Goal: Information Seeking & Learning: Learn about a topic

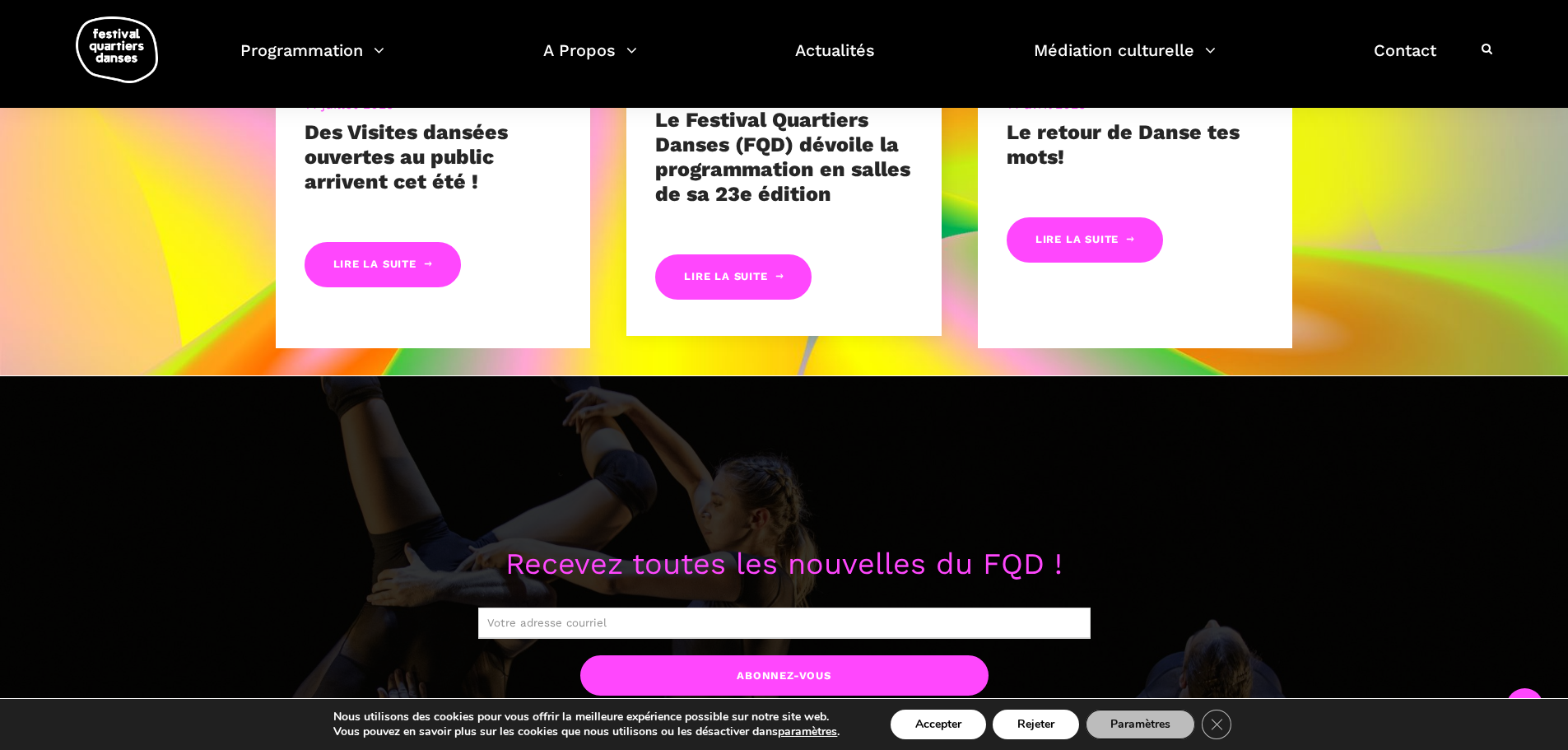
scroll to position [1153, 0]
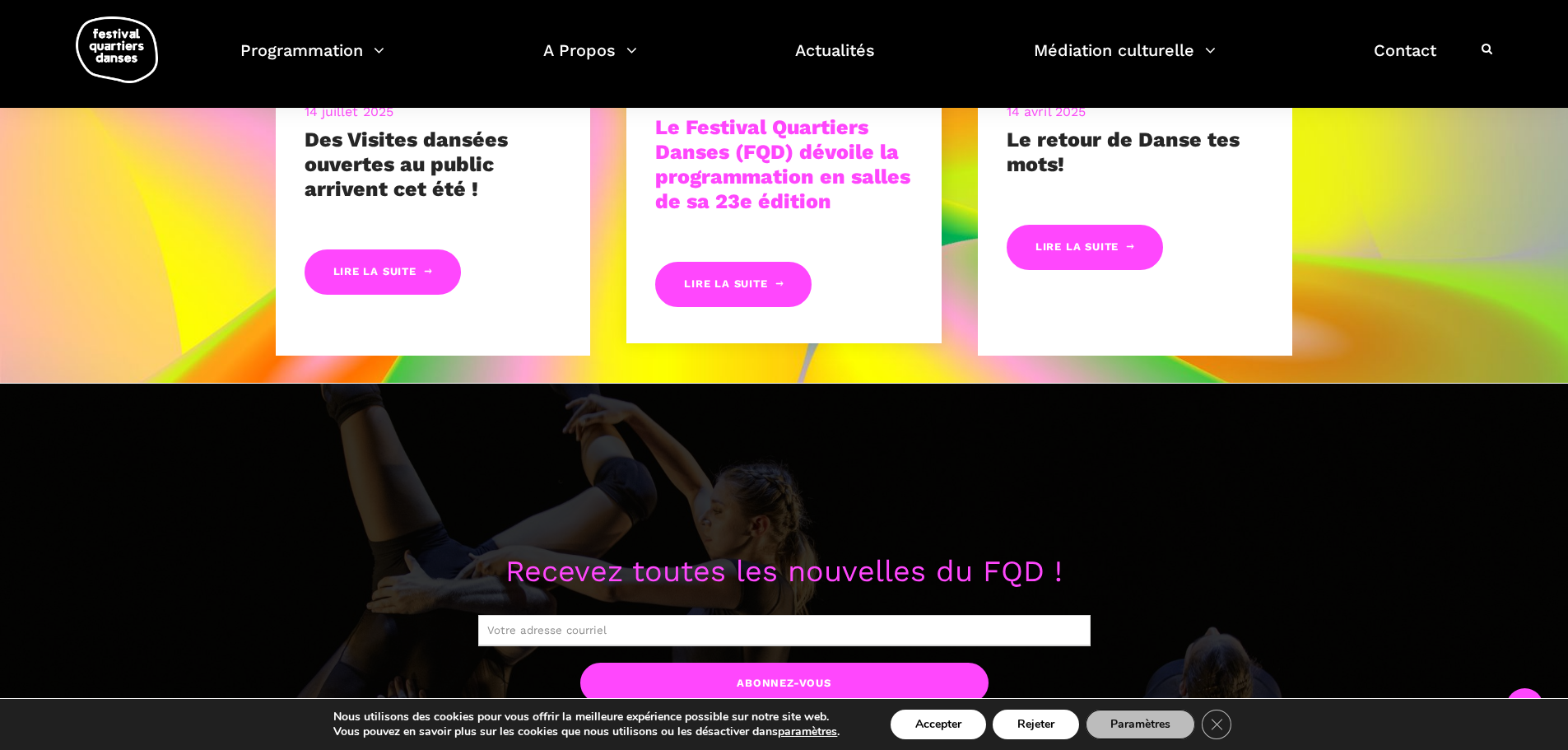
click at [771, 195] on link "Le Festival Quartiers Danses (FQD) dévoile la programmation en salles de sa 23e…" at bounding box center [783, 165] width 255 height 98
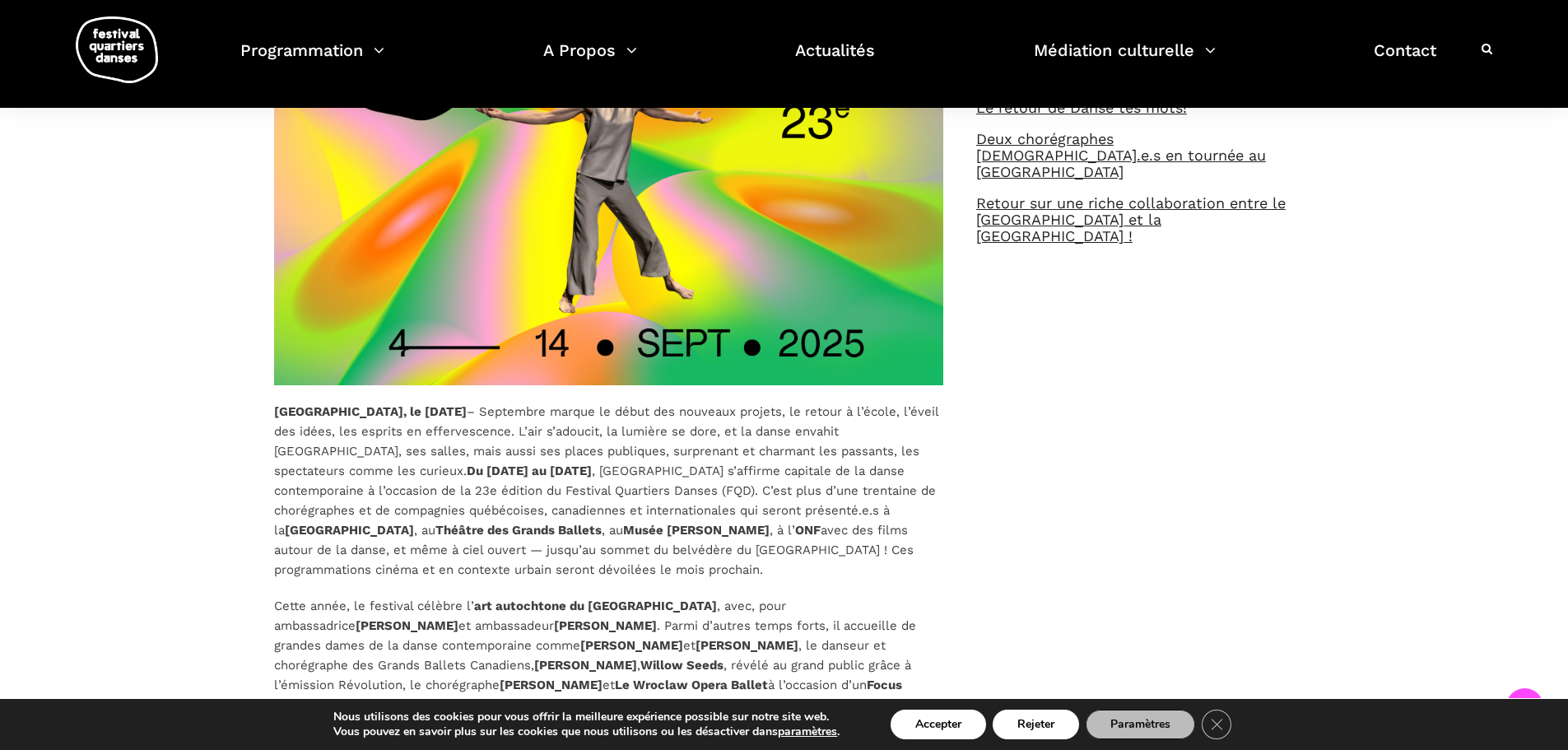
scroll to position [906, 0]
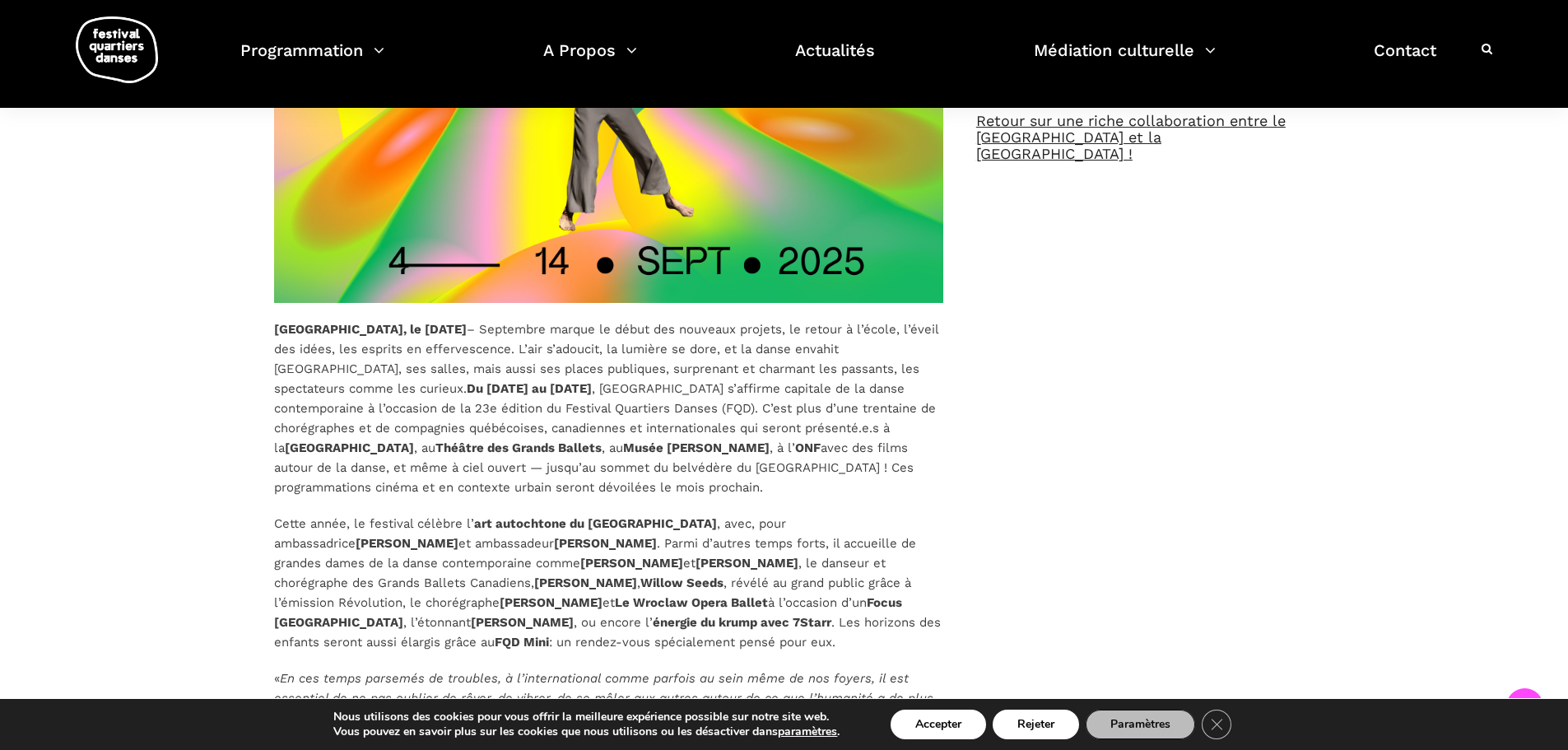
click at [608, 418] on p "[GEOGRAPHIC_DATA], le [DATE] – Septembre marque le début des nouveaux projets, …" at bounding box center [609, 408] width 670 height 177
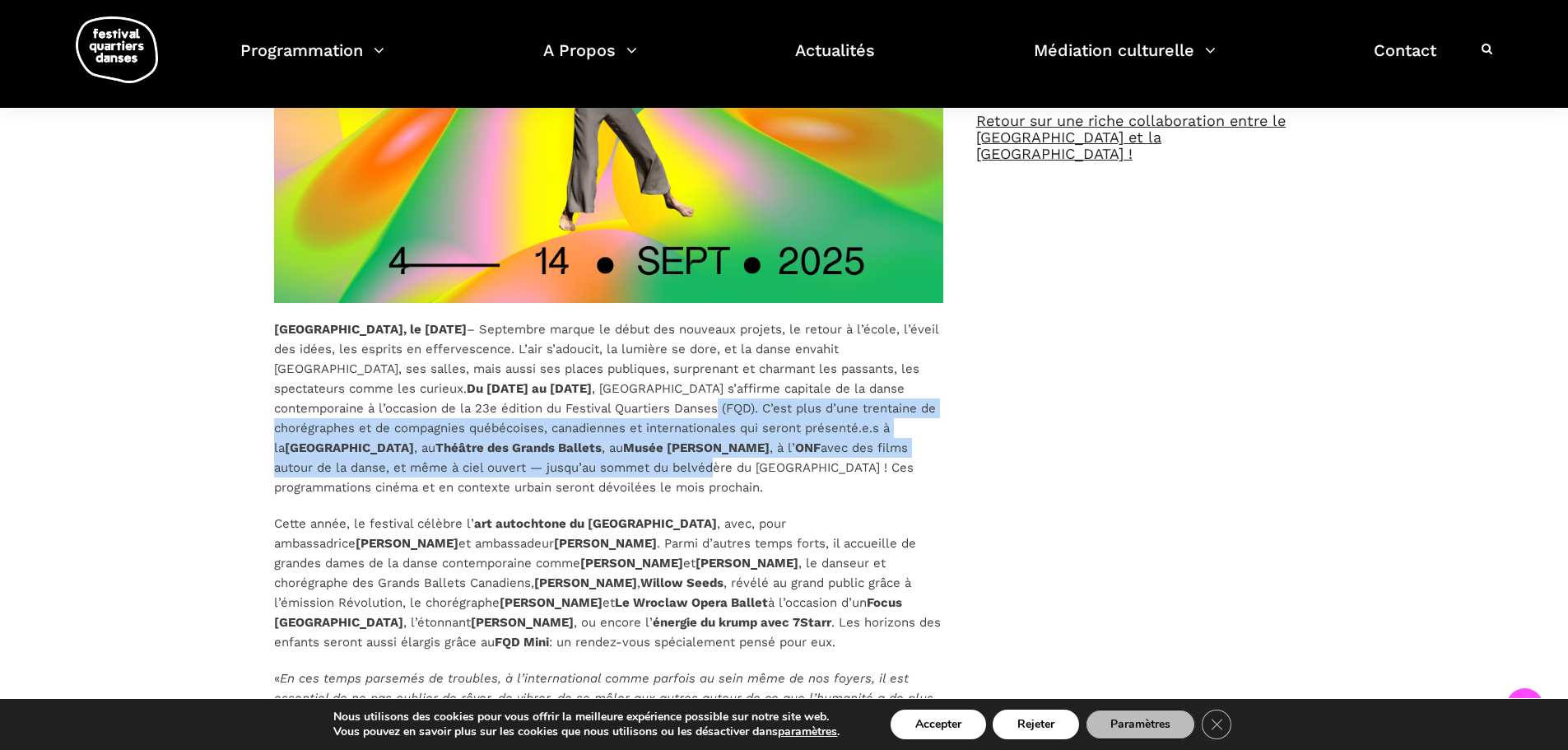
drag, startPoint x: 542, startPoint y: 403, endPoint x: 571, endPoint y: 469, distance: 72.1
click at [571, 469] on p "[GEOGRAPHIC_DATA], le [DATE] – Septembre marque le début des nouveaux projets, …" at bounding box center [609, 408] width 670 height 177
click at [670, 420] on p "[GEOGRAPHIC_DATA], le [DATE] – Septembre marque le début des nouveaux projets, …" at bounding box center [609, 408] width 670 height 177
drag, startPoint x: 540, startPoint y: 404, endPoint x: 701, endPoint y: 474, distance: 175.6
click at [701, 474] on p "[GEOGRAPHIC_DATA], le [DATE] – Septembre marque le début des nouveaux projets, …" at bounding box center [609, 408] width 670 height 177
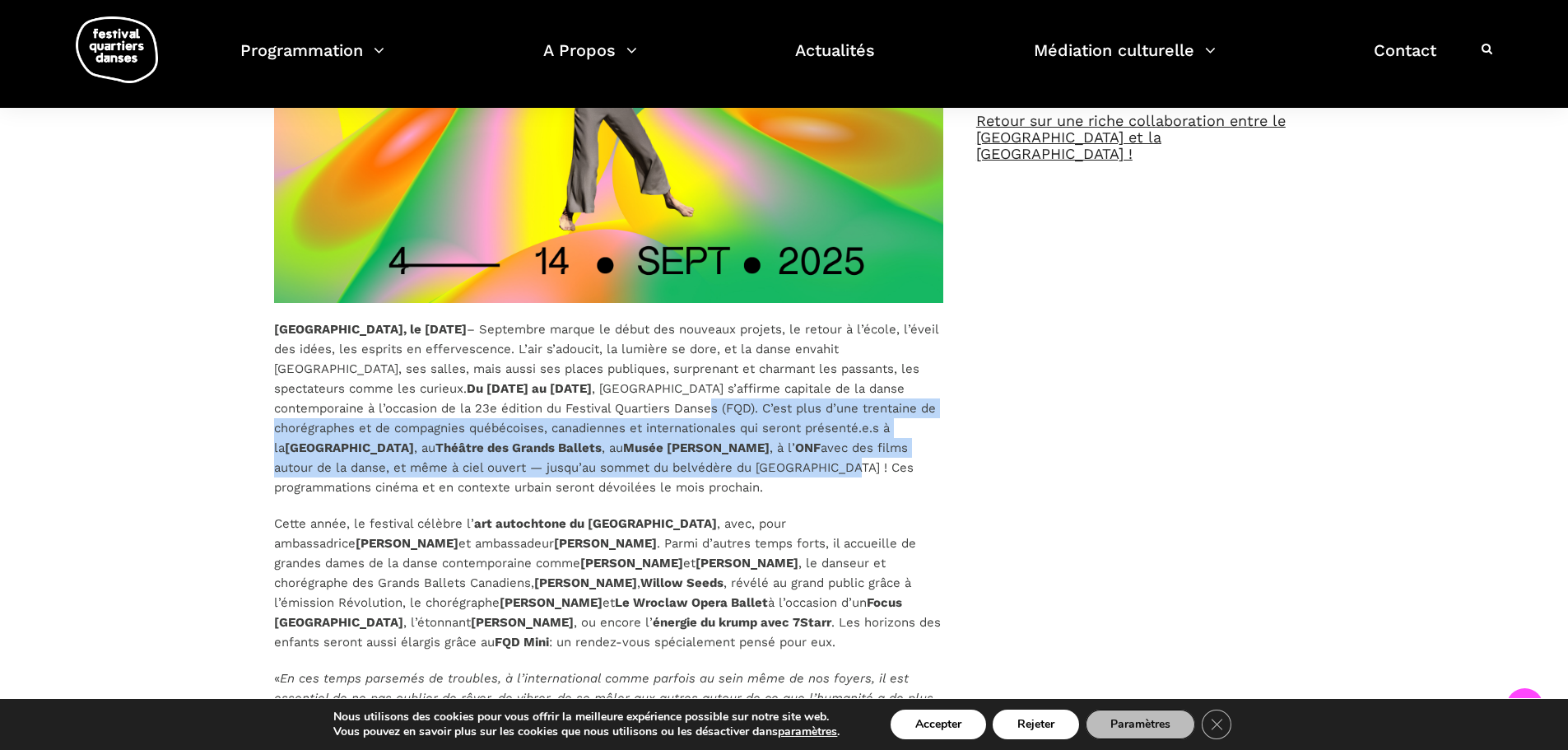
copy p "C’est plus d’une trentaine de chorégraphes et de compagnies québécoises, canadi…"
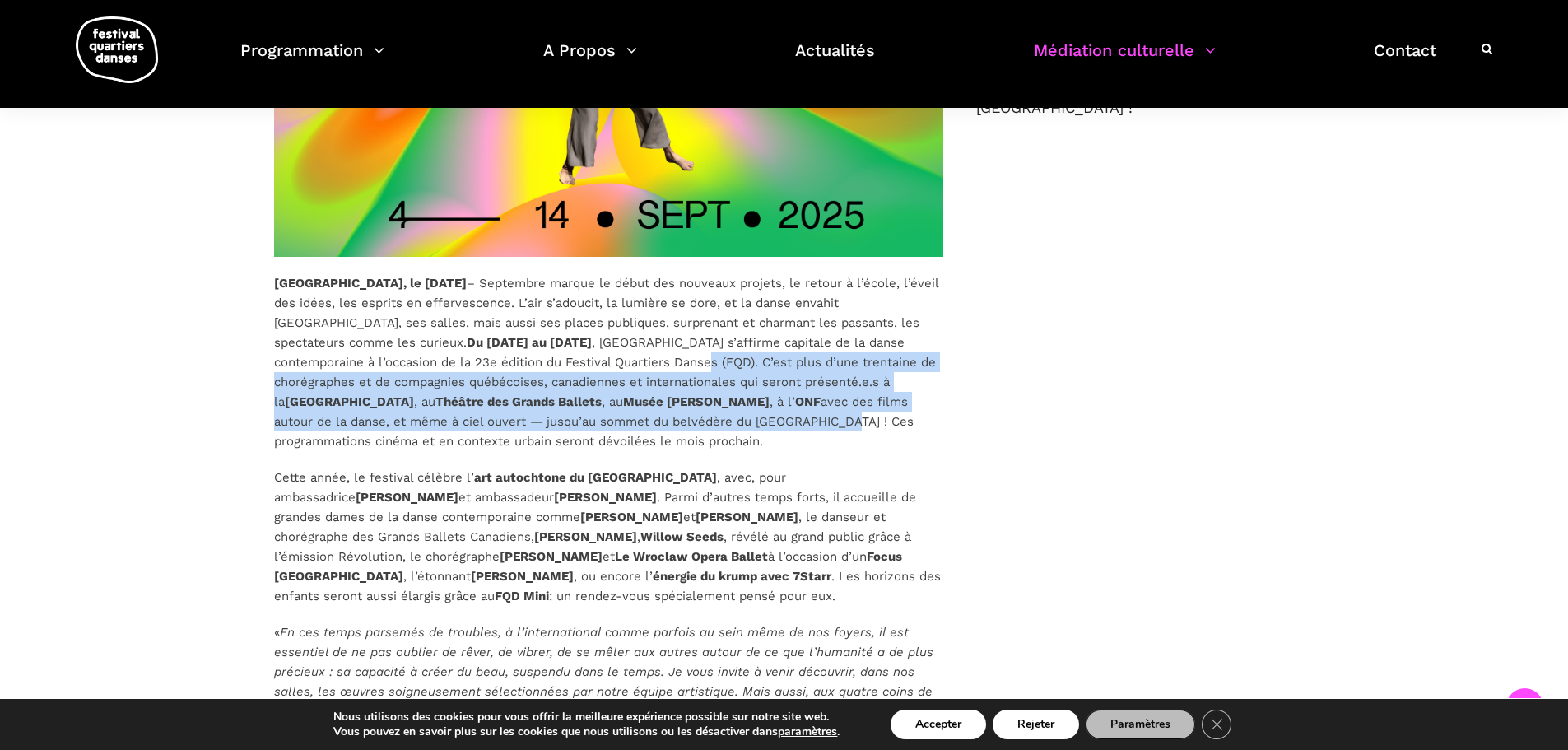
scroll to position [741, 0]
